Goal: Task Accomplishment & Management: Use online tool/utility

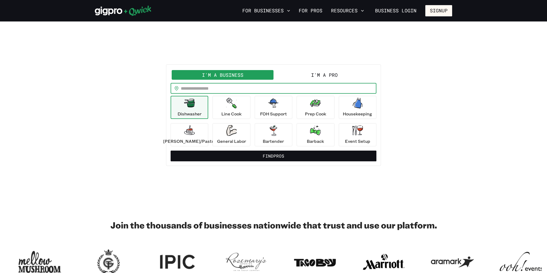
click at [222, 91] on input "text" at bounding box center [278, 88] width 195 height 11
type input "*****"
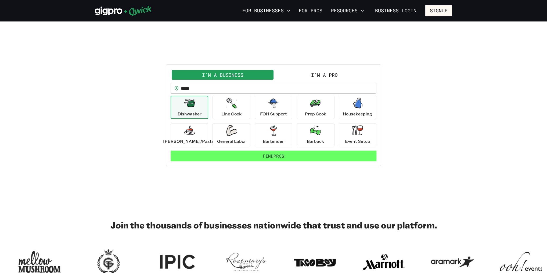
click at [237, 161] on button "Find Pros" at bounding box center [273, 156] width 206 height 11
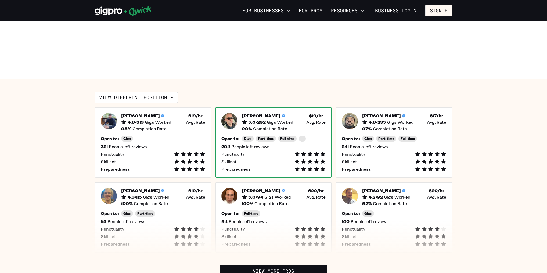
scroll to position [64, 0]
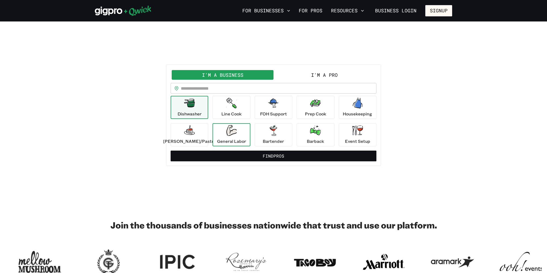
click at [233, 144] on p "General Labor" at bounding box center [231, 141] width 29 height 6
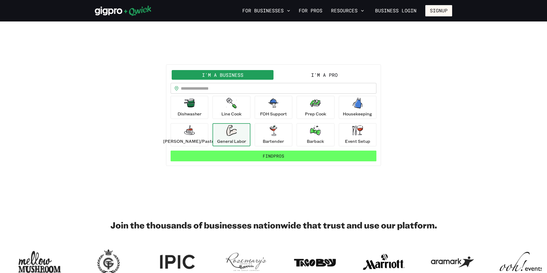
click at [267, 161] on button "Find Pros" at bounding box center [273, 156] width 206 height 11
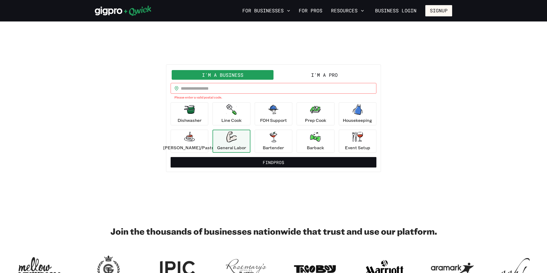
click at [224, 93] on input "text" at bounding box center [278, 88] width 195 height 11
type input "*****"
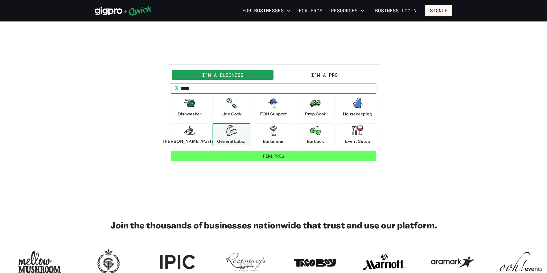
click at [264, 161] on button "Find Pros" at bounding box center [273, 156] width 206 height 11
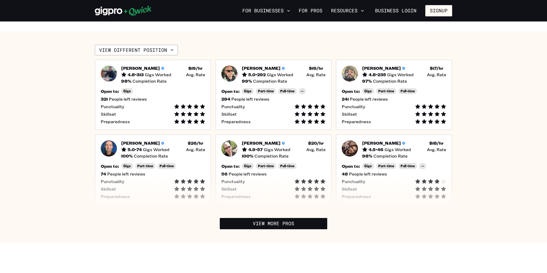
scroll to position [172, 0]
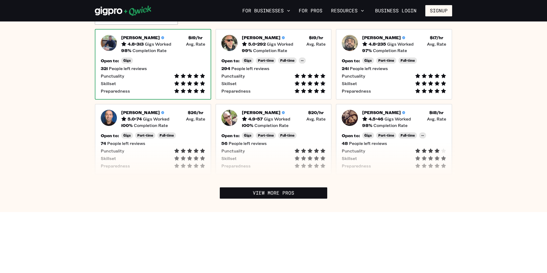
click at [115, 51] on img at bounding box center [109, 43] width 16 height 16
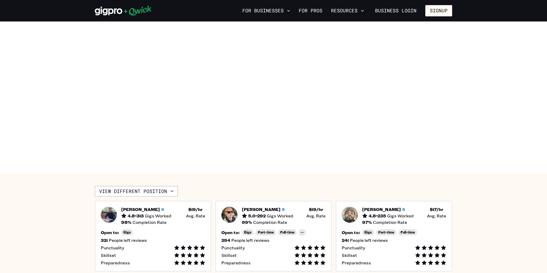
scroll to position [172, 0]
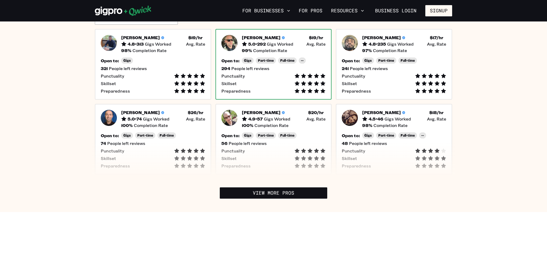
click at [277, 47] on span "Gigs Worked" at bounding box center [280, 43] width 27 height 5
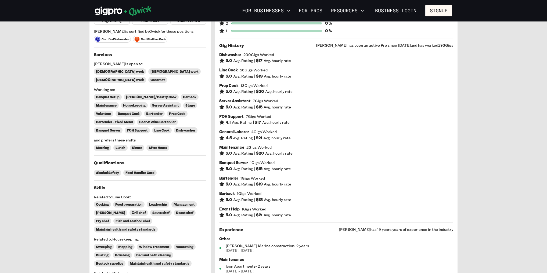
scroll to position [64, 0]
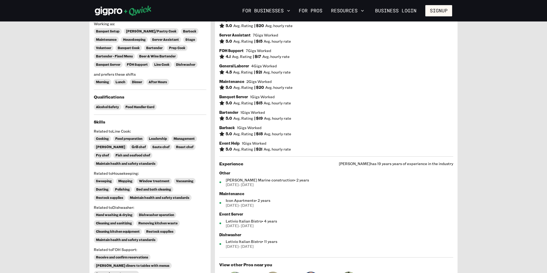
scroll to position [172, 0]
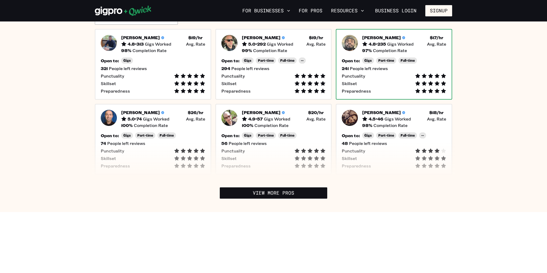
click at [410, 47] on span "Gigs Worked" at bounding box center [400, 43] width 27 height 5
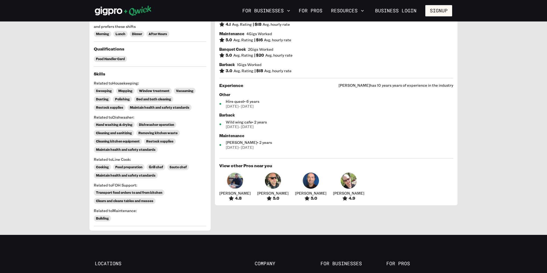
scroll to position [172, 0]
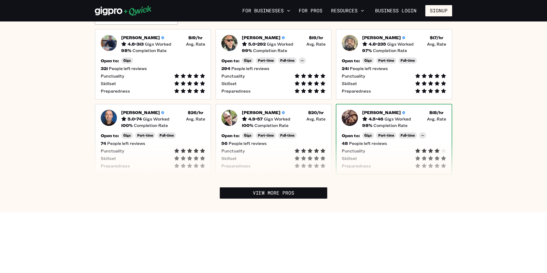
click at [365, 154] on span "Punctuality" at bounding box center [352, 150] width 23 height 5
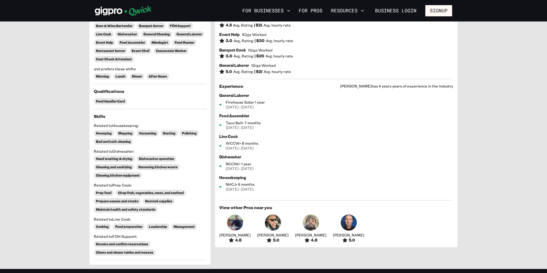
scroll to position [150, 0]
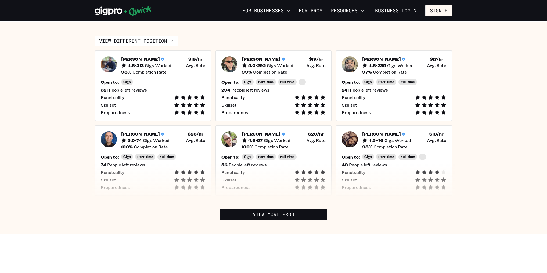
scroll to position [172, 0]
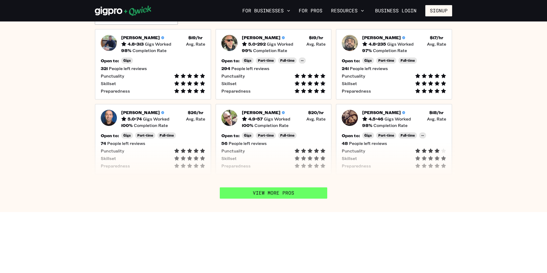
click at [254, 199] on link "View More Pros" at bounding box center [273, 192] width 107 height 11
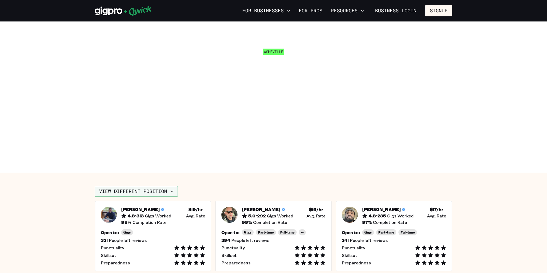
click at [170, 197] on button "View different position" at bounding box center [136, 191] width 83 height 11
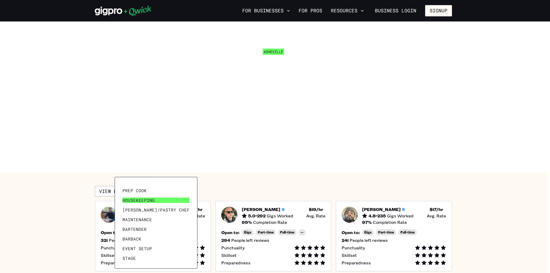
scroll to position [41, 0]
